Goal: Task Accomplishment & Management: Use online tool/utility

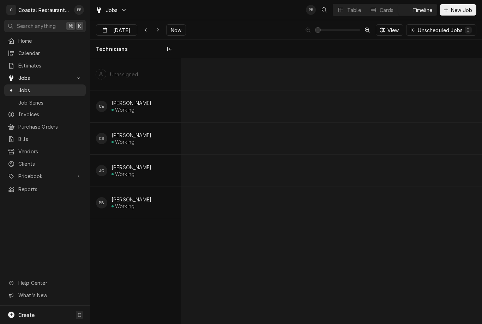
scroll to position [0, 3857]
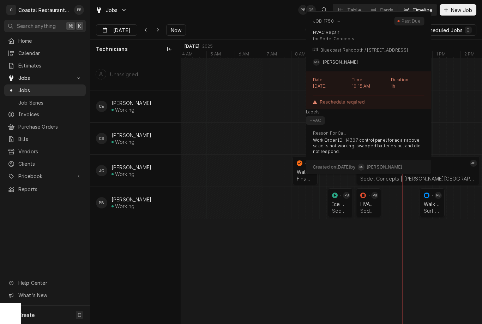
click at [372, 205] on div "HVAC Repair" at bounding box center [368, 204] width 17 height 6
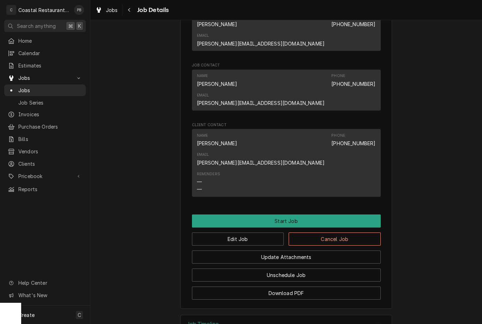
scroll to position [444, 0]
click at [293, 215] on button "Start Job" at bounding box center [286, 221] width 189 height 13
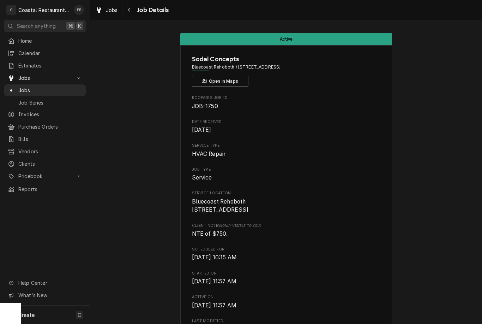
click at [35, 89] on span "Jobs" at bounding box center [50, 89] width 64 height 7
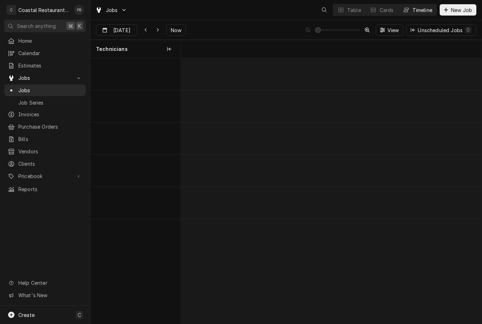
scroll to position [0, 5954]
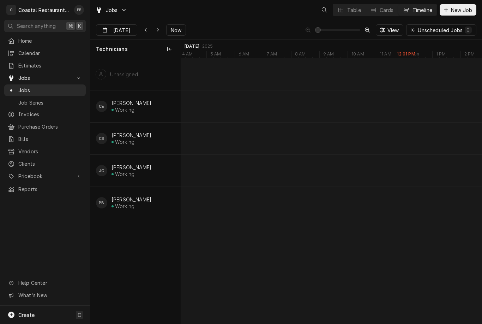
scroll to position [0, 5954]
